Goal: Navigation & Orientation: Go to known website

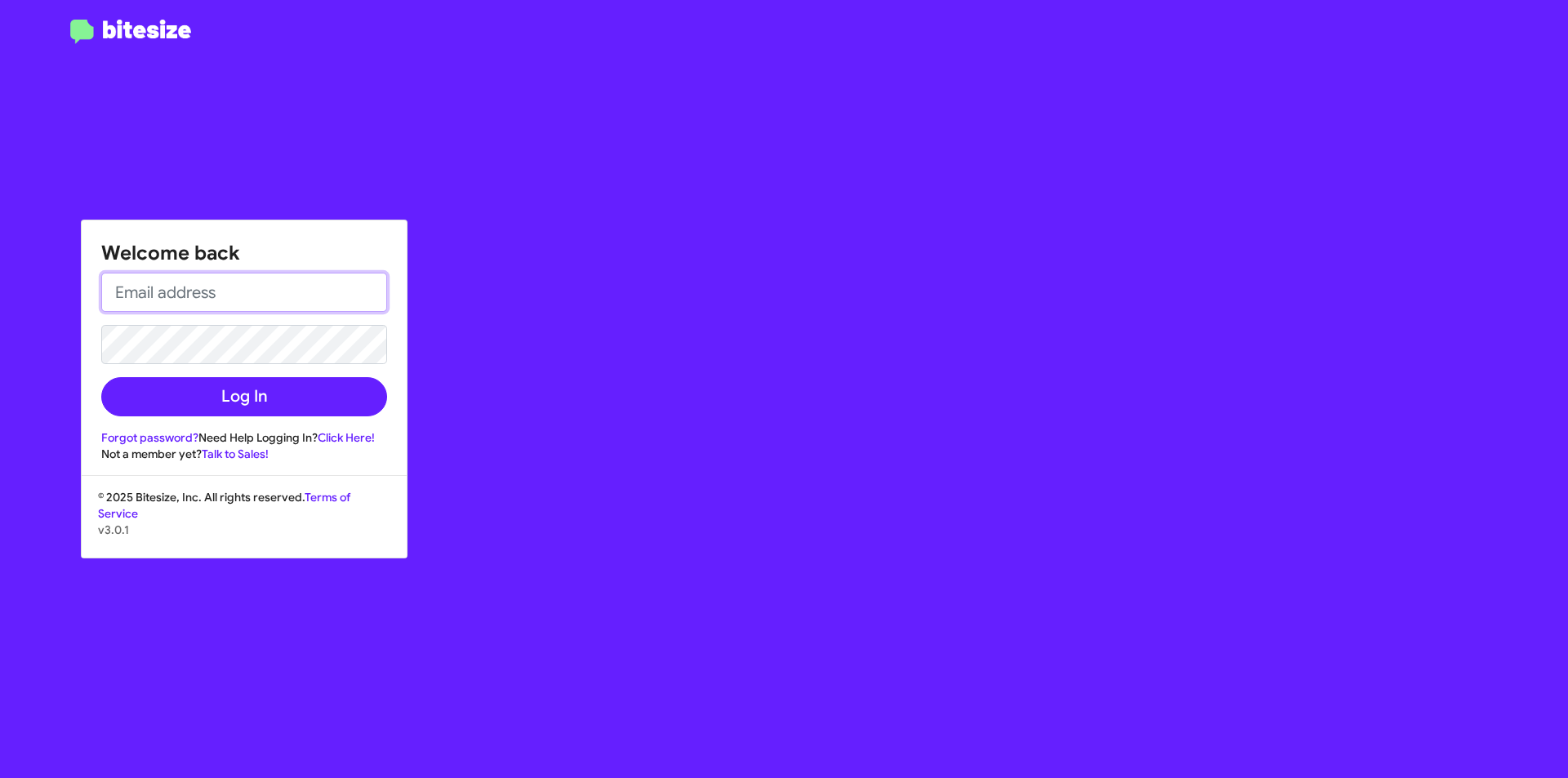
click at [211, 293] on input "email" at bounding box center [244, 293] width 286 height 40
click at [274, 287] on input "email" at bounding box center [244, 293] width 286 height 40
type input "[EMAIL_ADDRESS][DOMAIN_NAME]"
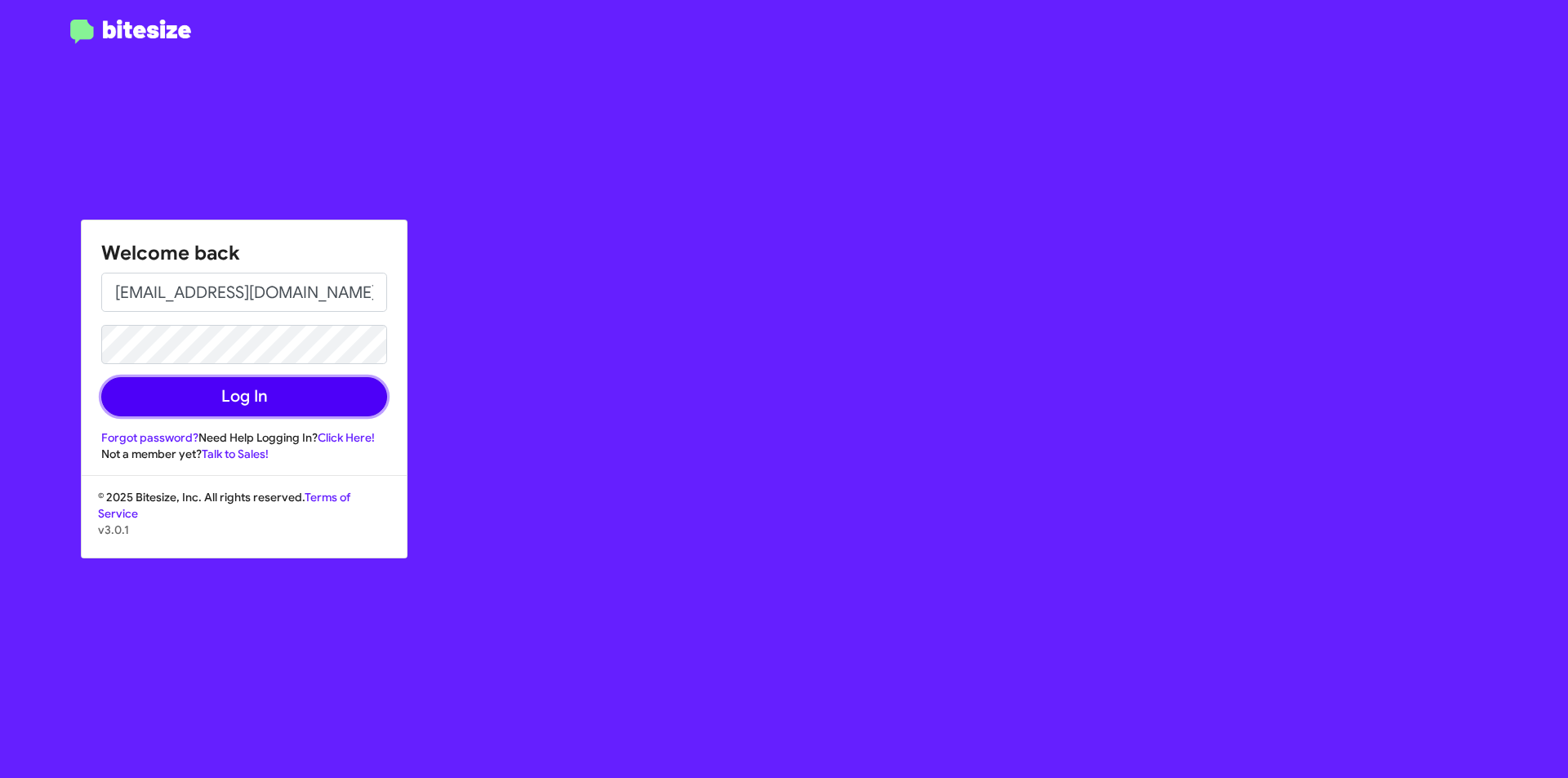
click at [257, 412] on button "Log In" at bounding box center [244, 397] width 286 height 40
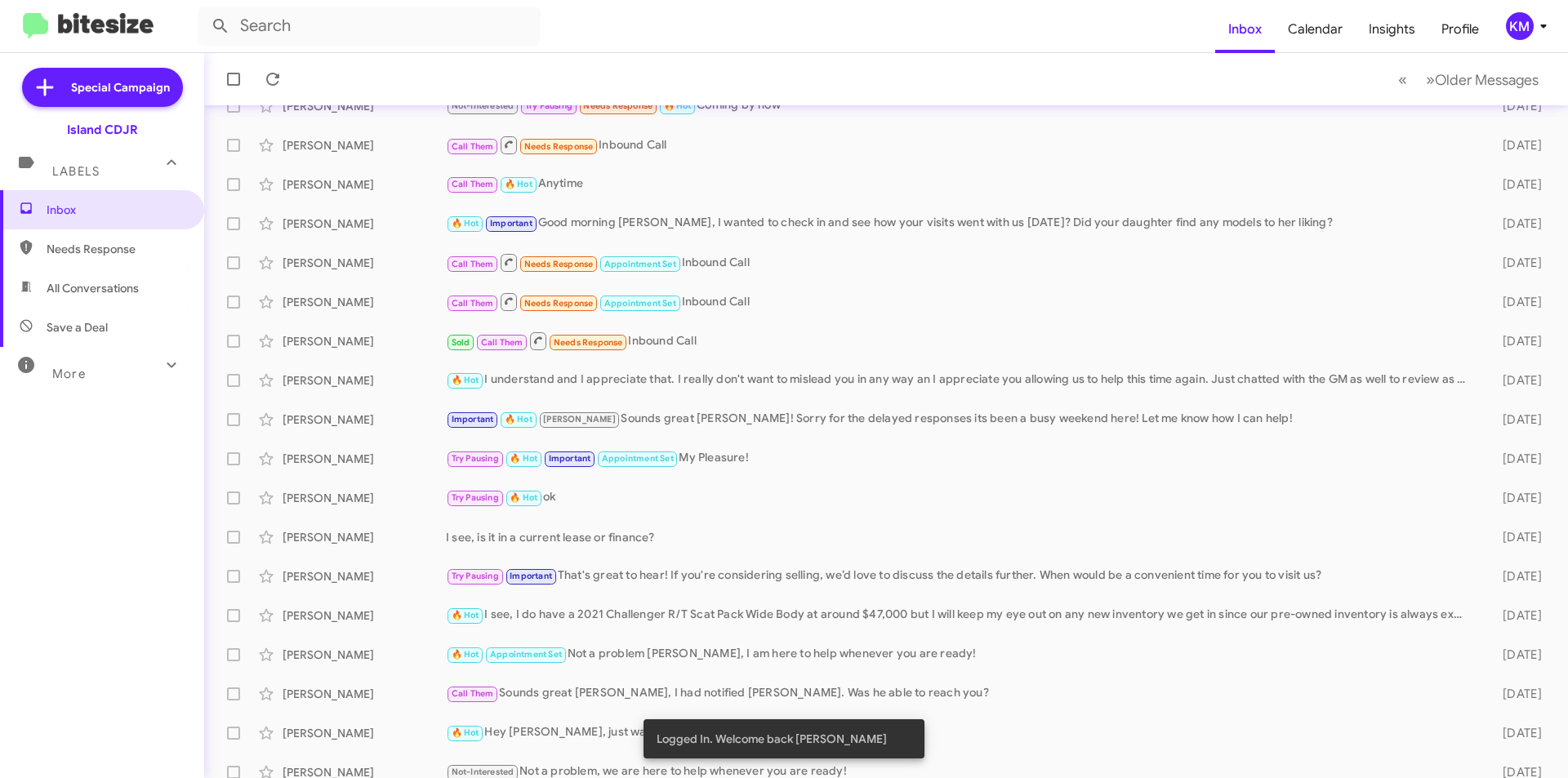
scroll to position [170, 0]
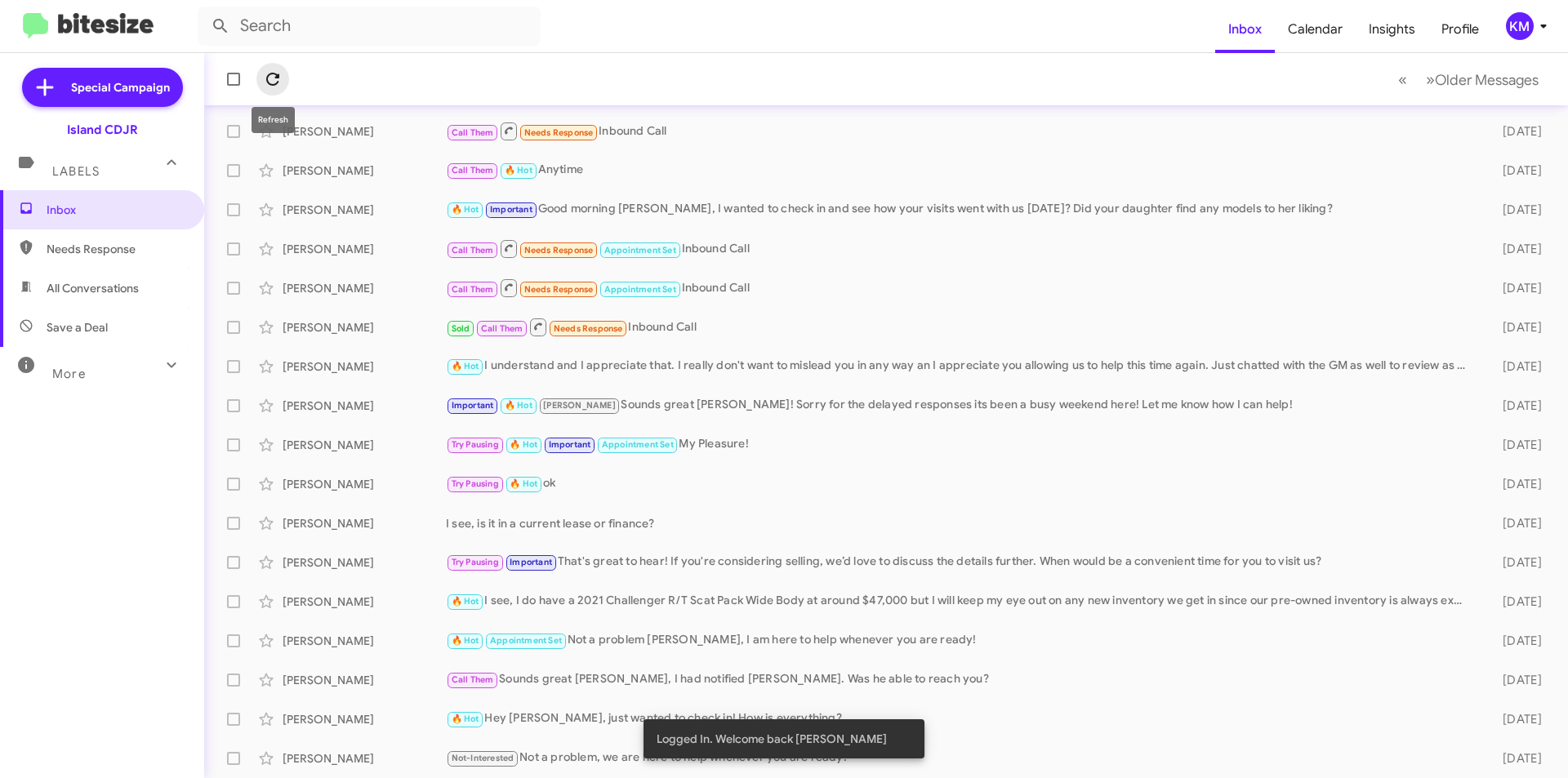
click at [275, 87] on icon at bounding box center [273, 79] width 20 height 20
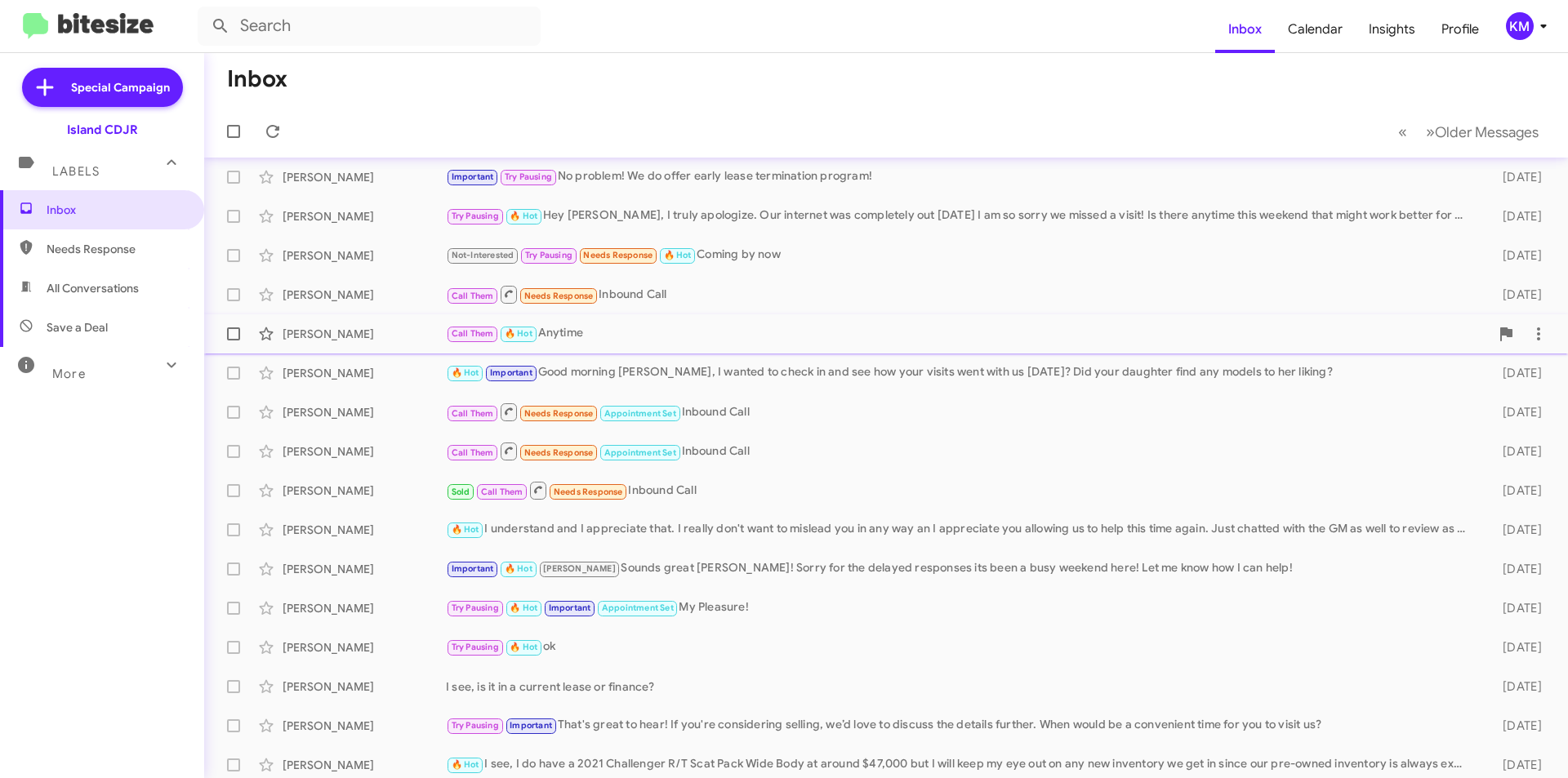
scroll to position [0, 0]
